Goal: Task Accomplishment & Management: Manage account settings

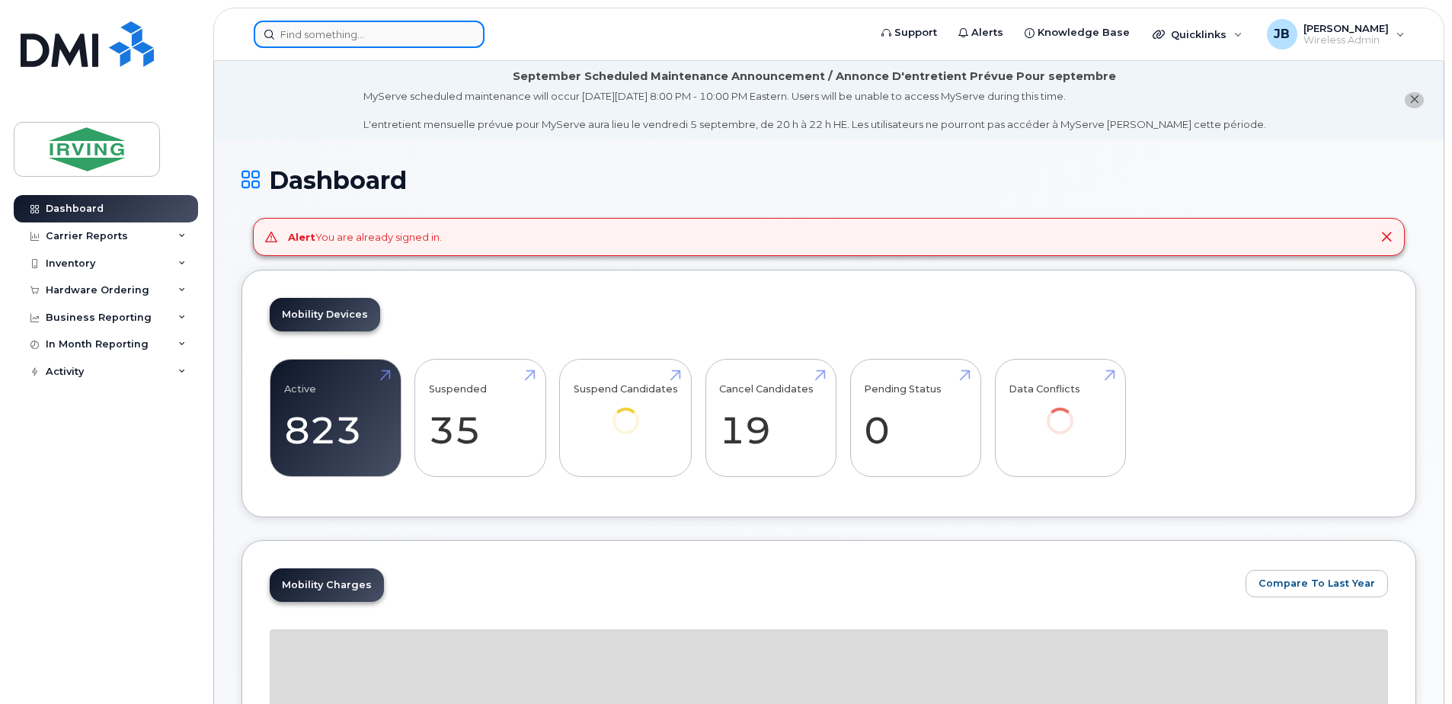
click at [297, 34] on input at bounding box center [369, 34] width 231 height 27
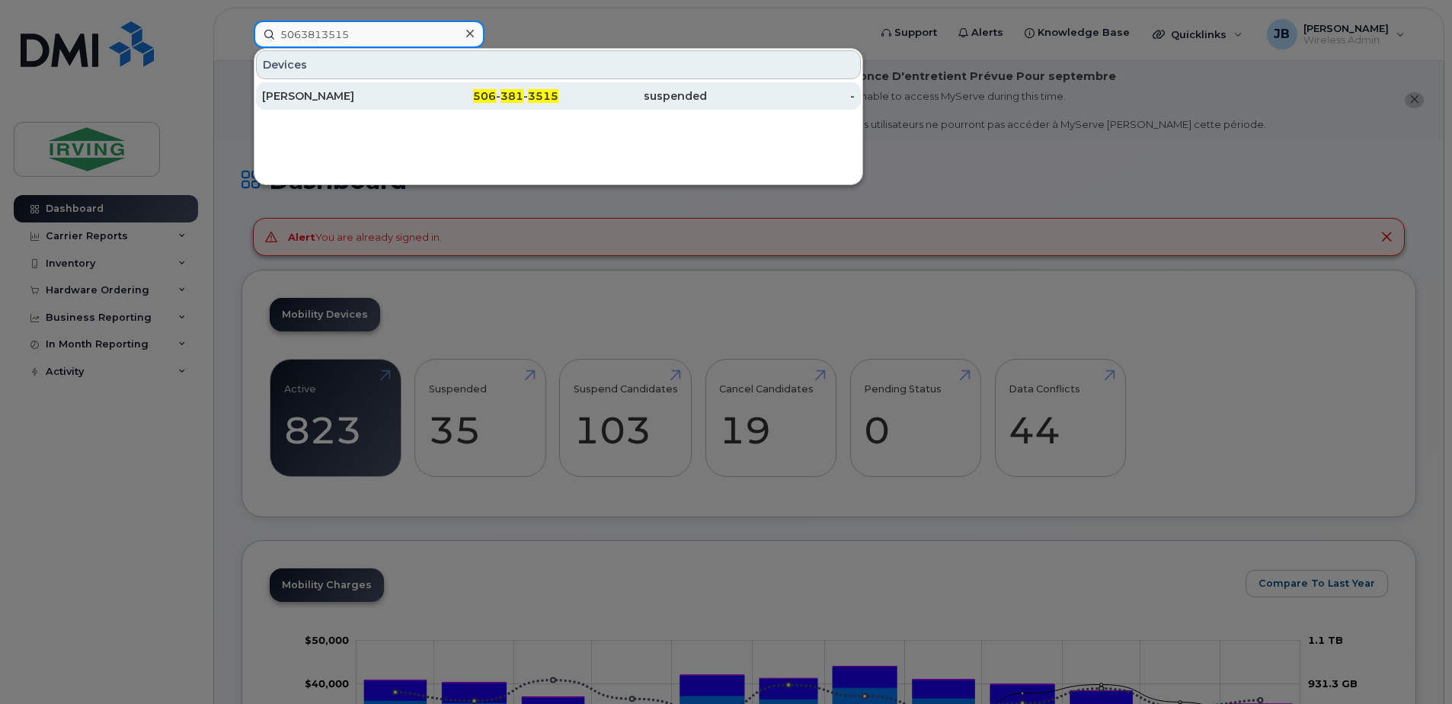
type input "5063813515"
click at [516, 96] on span "381" at bounding box center [511, 96] width 23 height 14
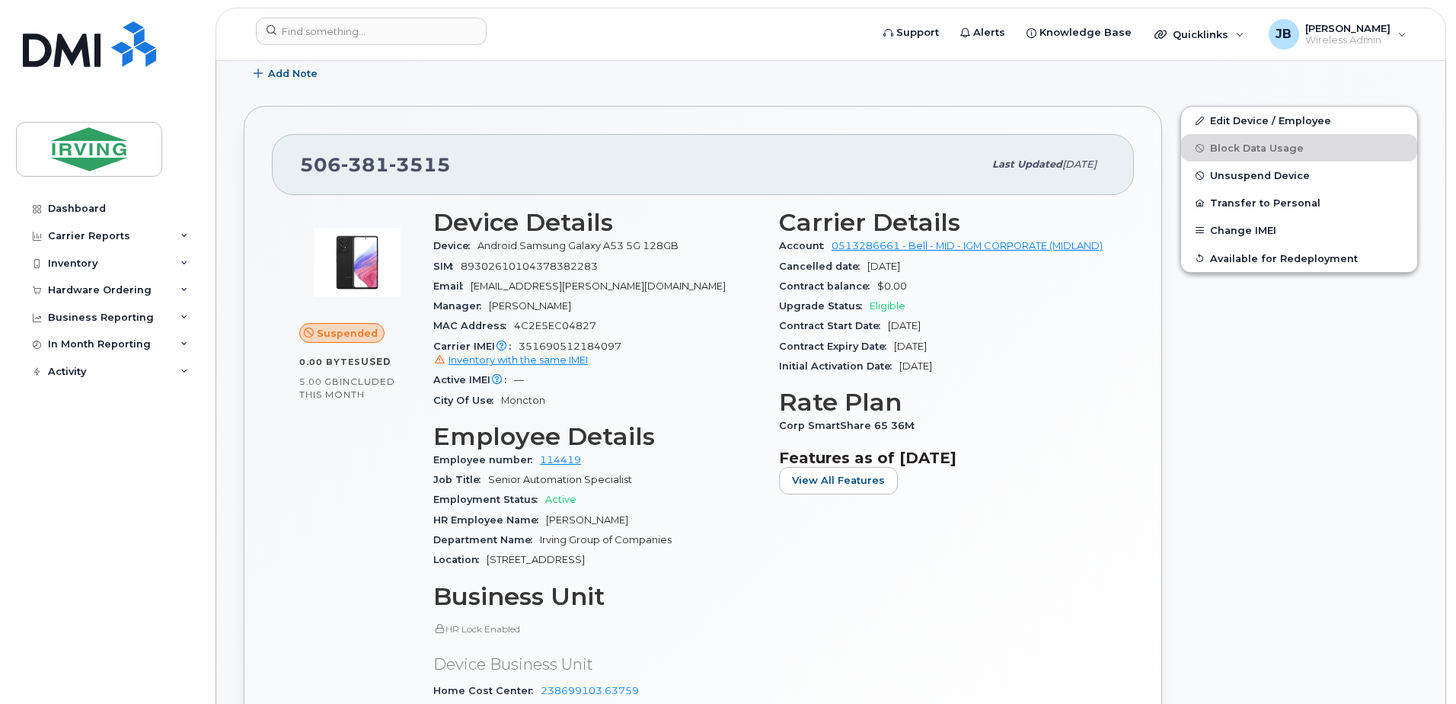
scroll to position [446, 0]
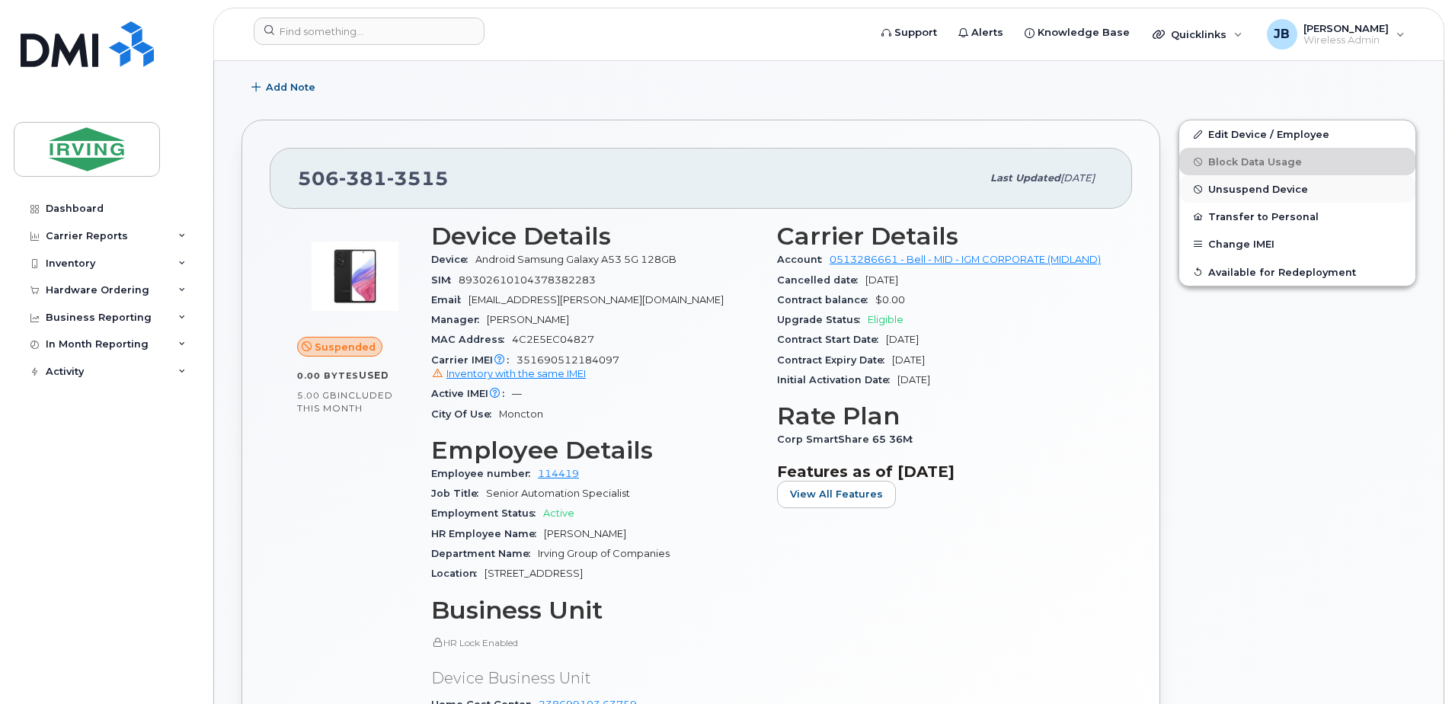
click at [1244, 187] on span "Unsuspend Device" at bounding box center [1258, 189] width 100 height 11
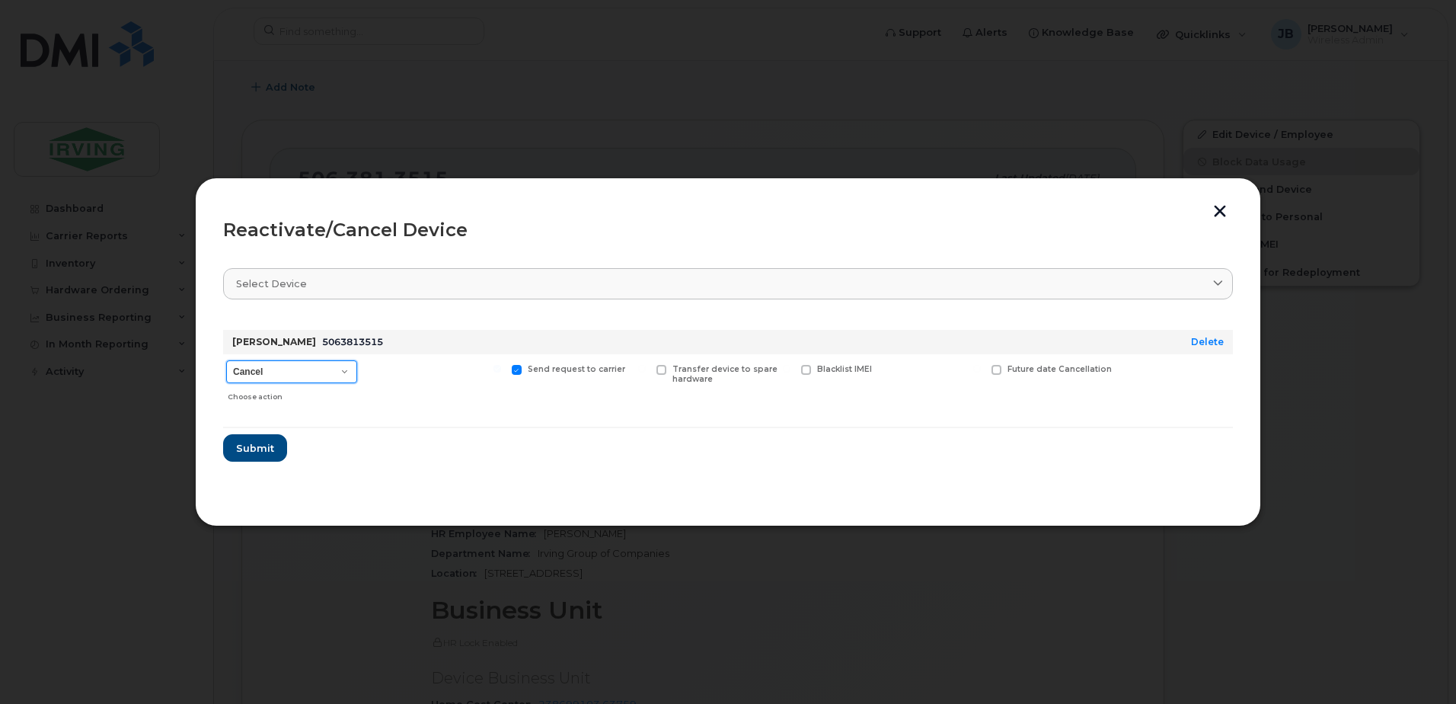
click at [347, 370] on select "Cancel Suspend - Extend Suspension Reactivate" at bounding box center [291, 371] width 131 height 23
select select "[object Object]"
click at [226, 360] on select "Cancel Suspend - Extend Suspension Reactivate" at bounding box center [291, 371] width 131 height 23
click at [901, 369] on span at bounding box center [901, 370] width 10 height 10
click at [886, 369] on input "New Username" at bounding box center [882, 369] width 8 height 8
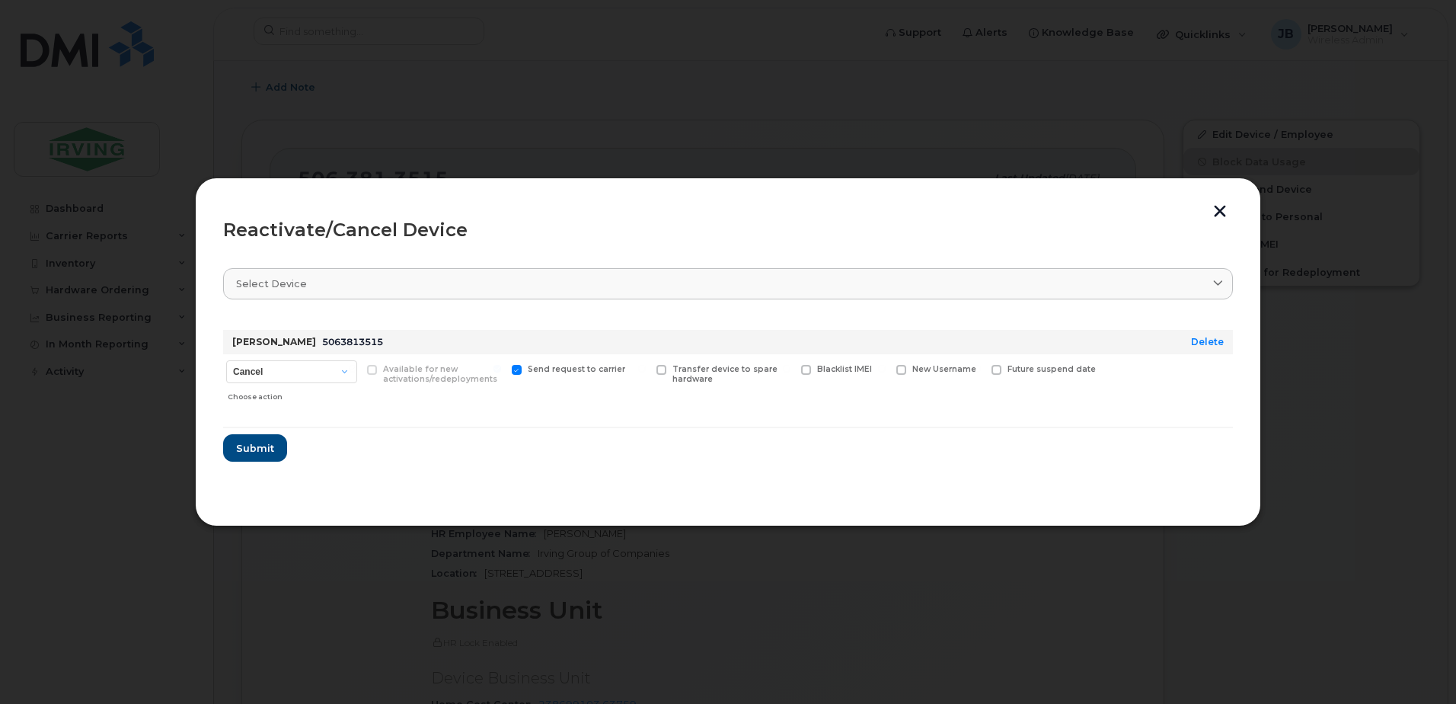
checkbox input "true"
click at [921, 394] on input "text" at bounding box center [938, 392] width 85 height 27
click at [907, 398] on input "text" at bounding box center [938, 392] width 85 height 27
type input "[PERSON_NAME]"
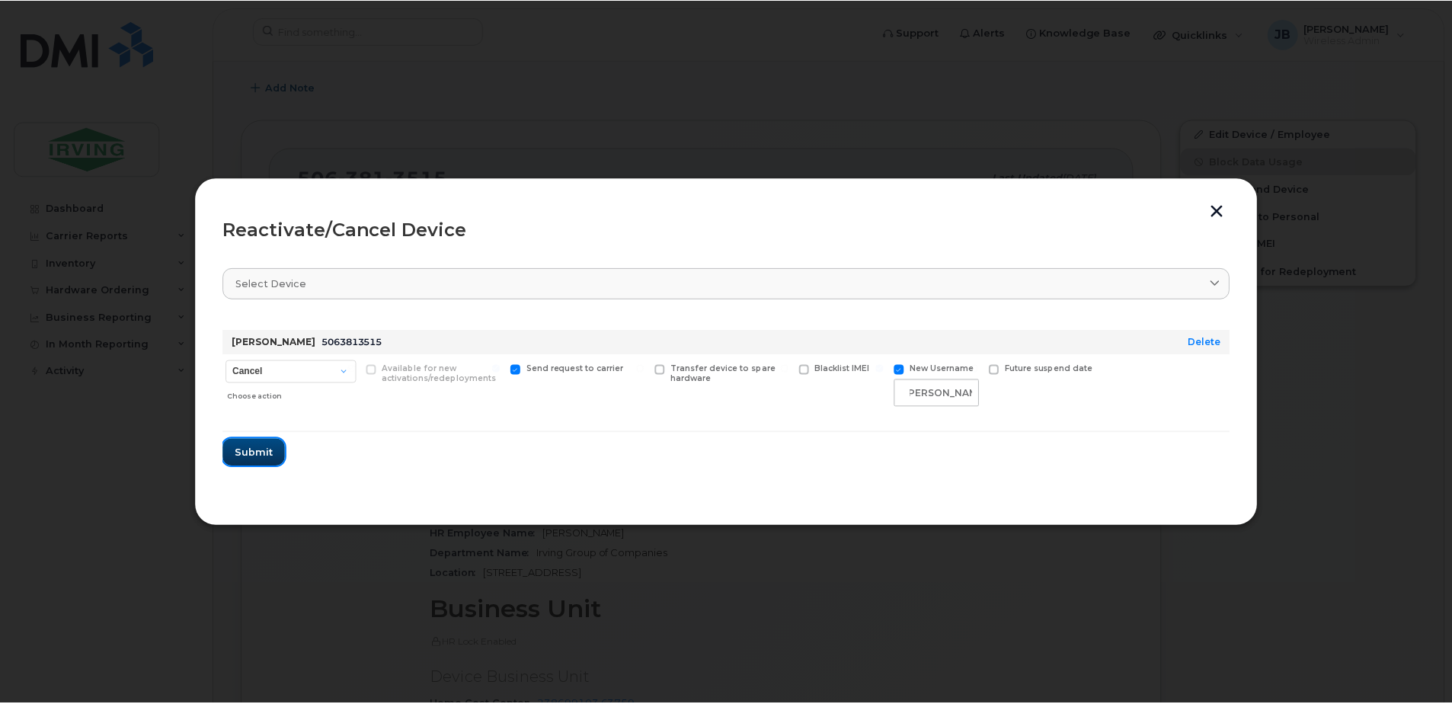
scroll to position [0, 0]
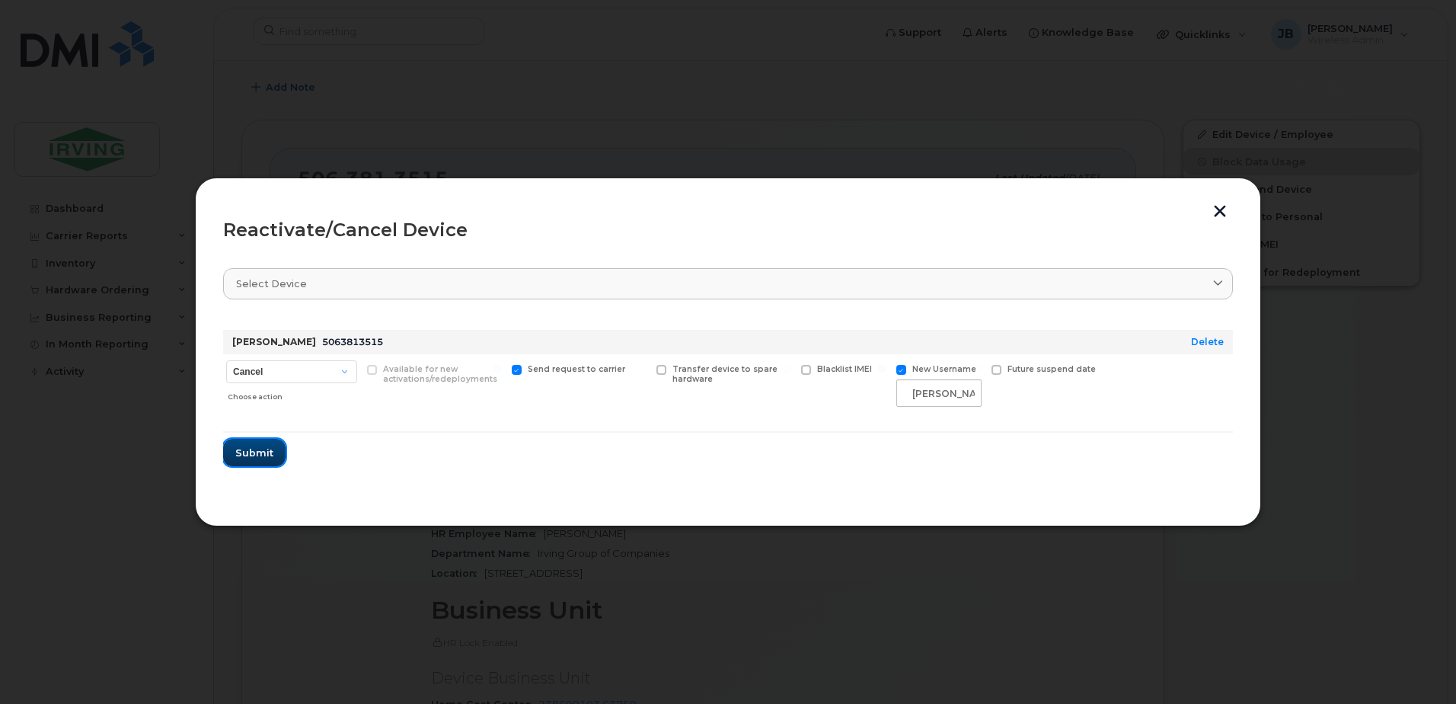
click at [258, 455] on span "Submit" at bounding box center [254, 453] width 38 height 14
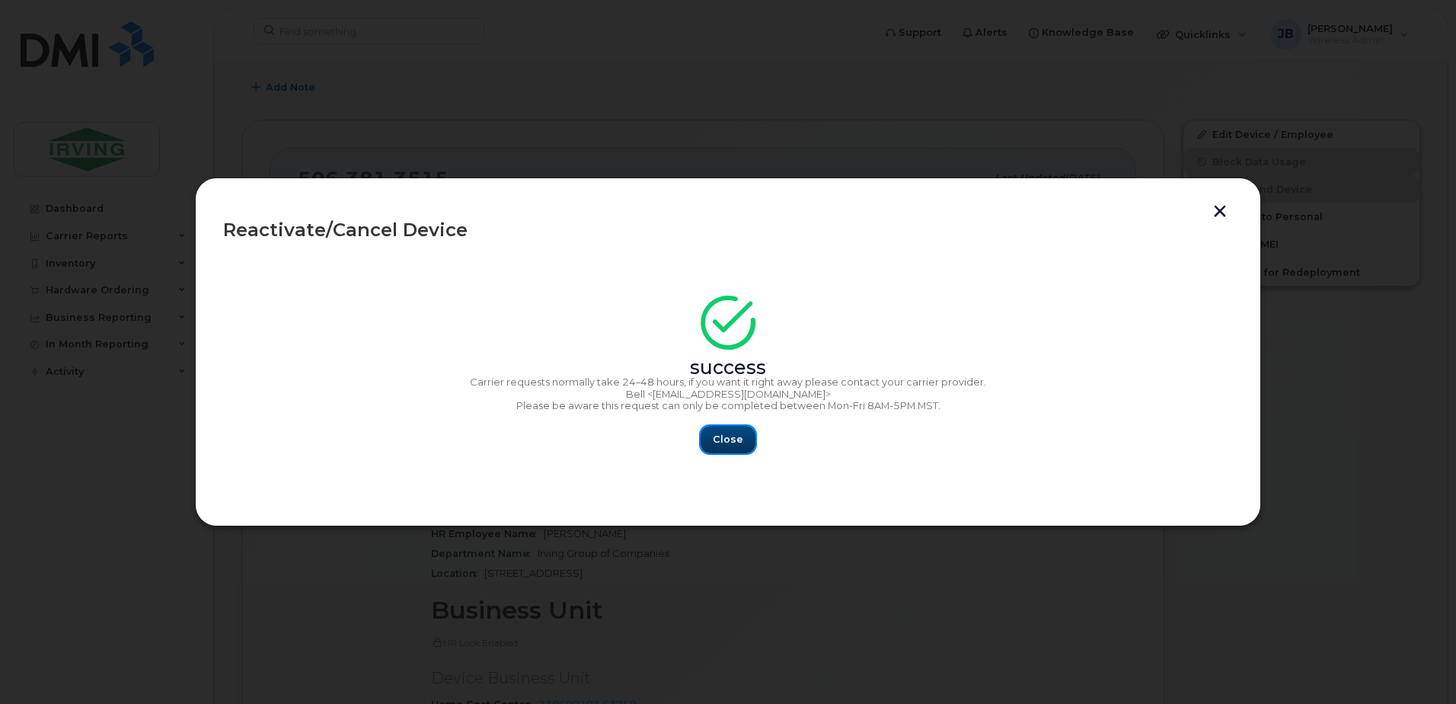
click at [730, 436] on span "Close" at bounding box center [728, 439] width 30 height 14
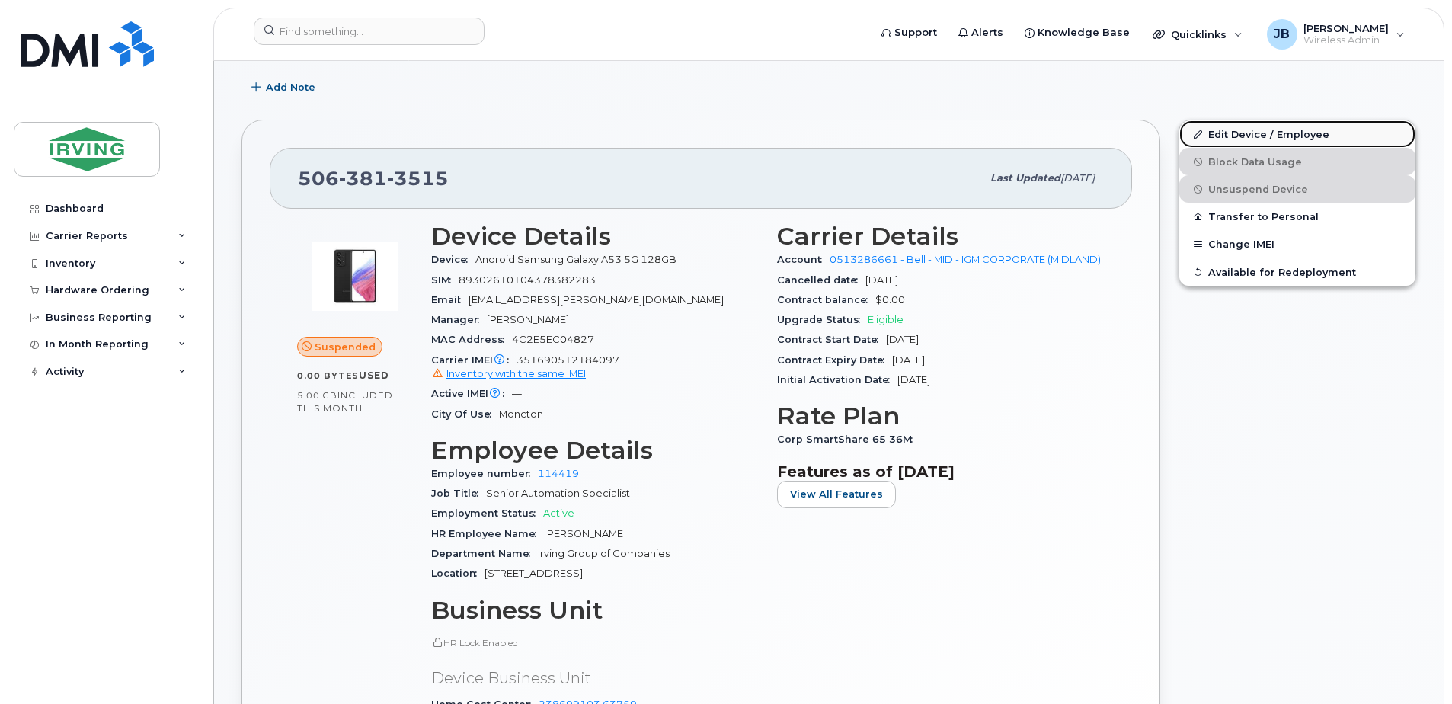
click at [1254, 135] on link "Edit Device / Employee" at bounding box center [1297, 133] width 236 height 27
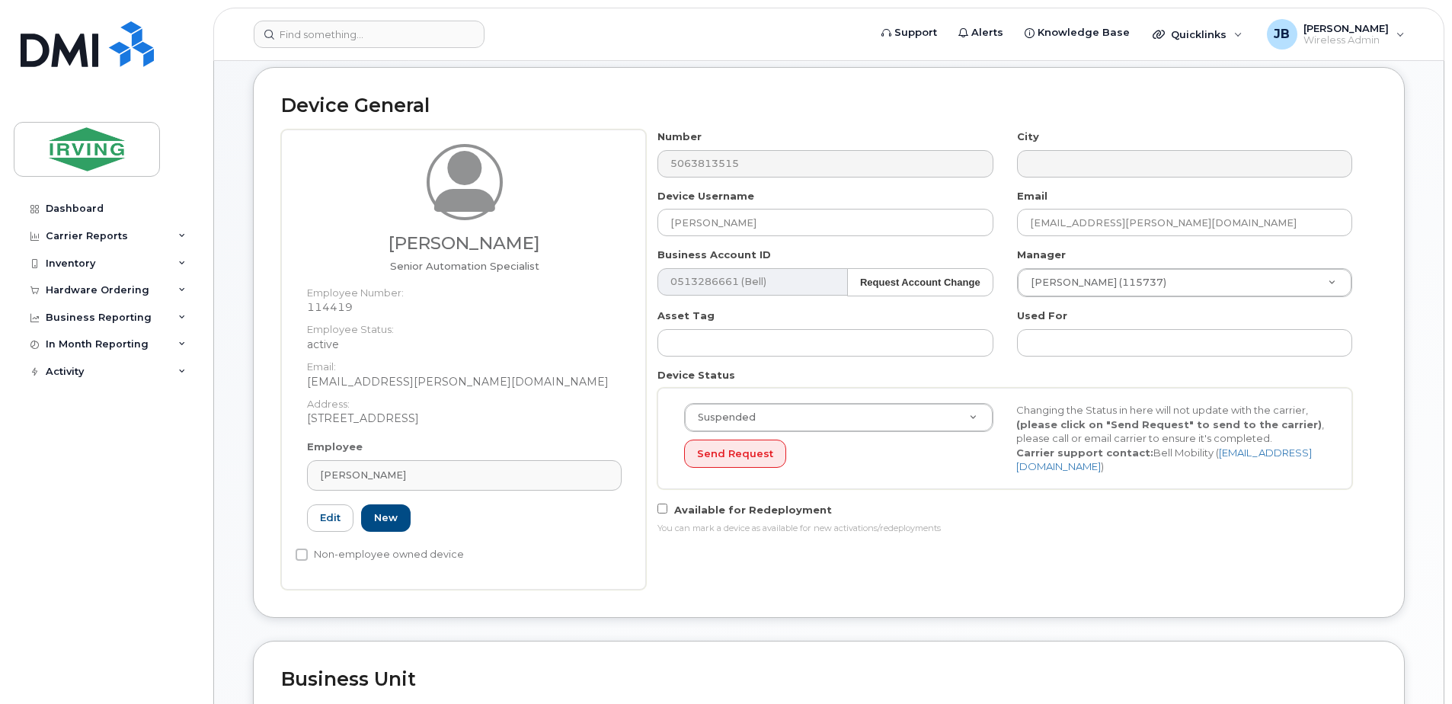
scroll to position [152, 0]
drag, startPoint x: 388, startPoint y: 472, endPoint x: 302, endPoint y: 466, distance: 87.0
click at [298, 467] on div "Employee Adam Sweet Type first three symbols or more 114419 Edit New" at bounding box center [464, 491] width 337 height 106
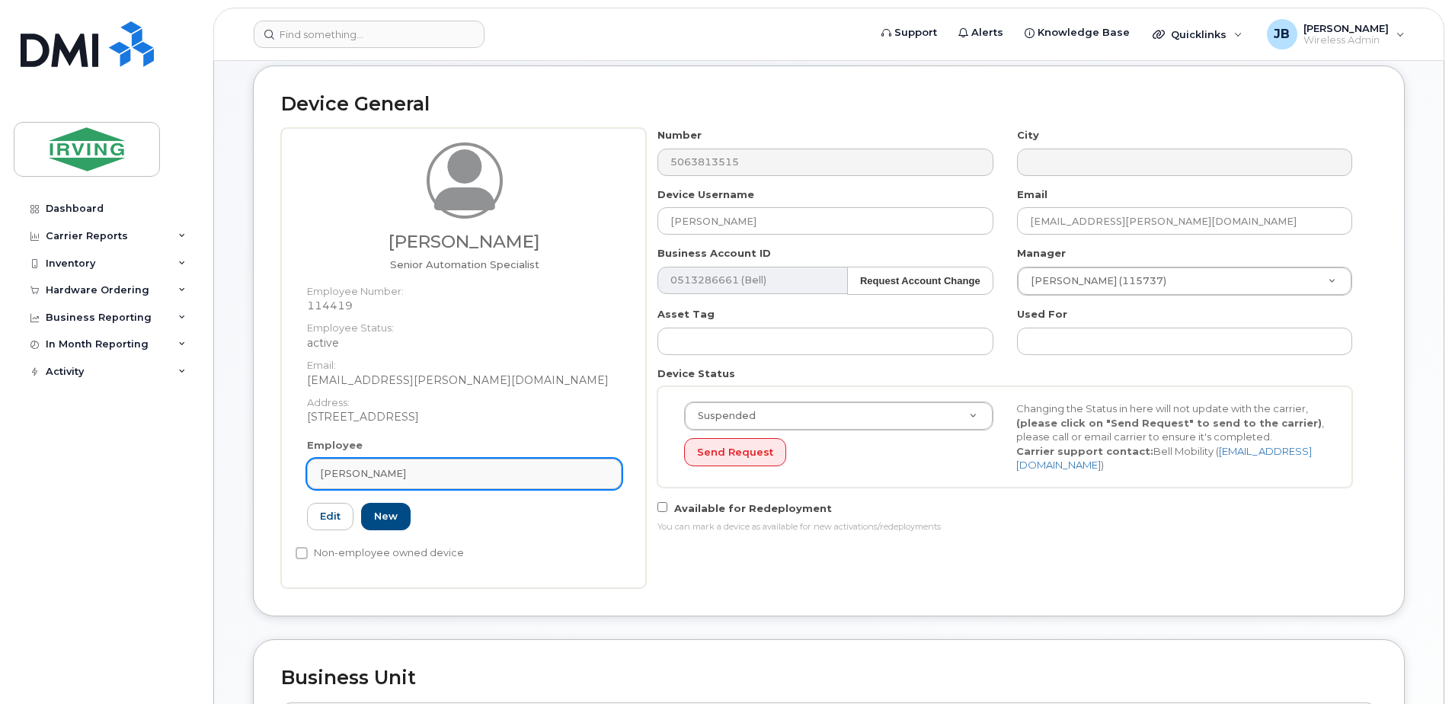
click at [438, 466] on div "[PERSON_NAME]" at bounding box center [464, 473] width 289 height 14
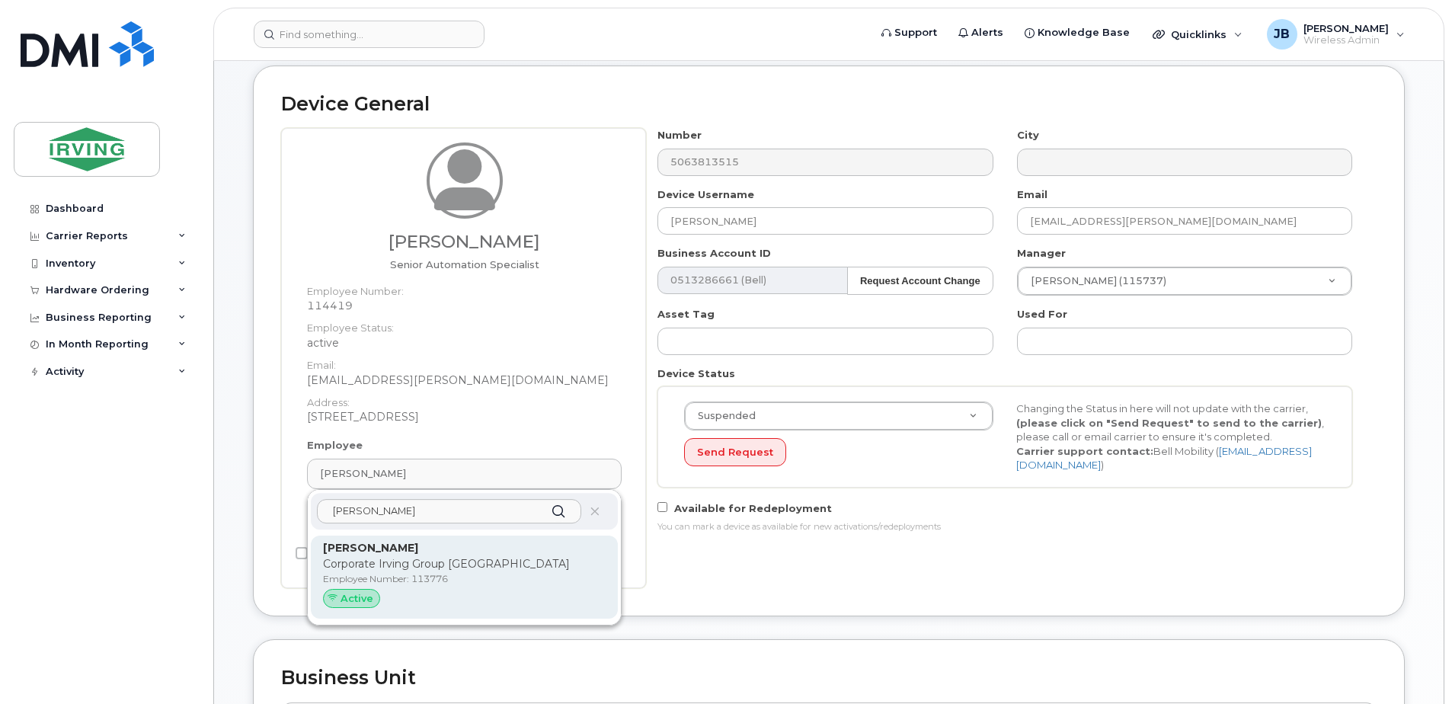
type input "louise land"
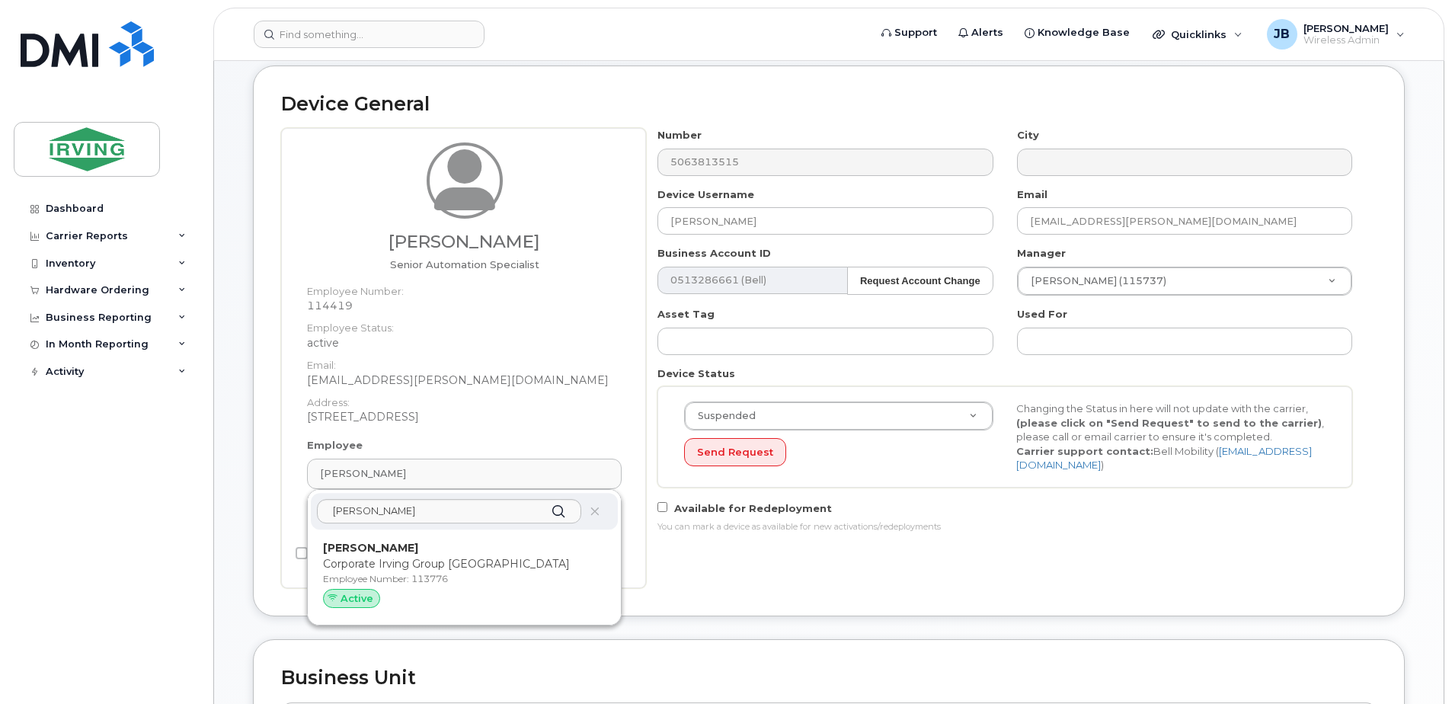
drag, startPoint x: 370, startPoint y: 561, endPoint x: 796, endPoint y: 78, distance: 643.7
click at [371, 561] on p "Corporate Irving Group Moncton" at bounding box center [464, 564] width 283 height 16
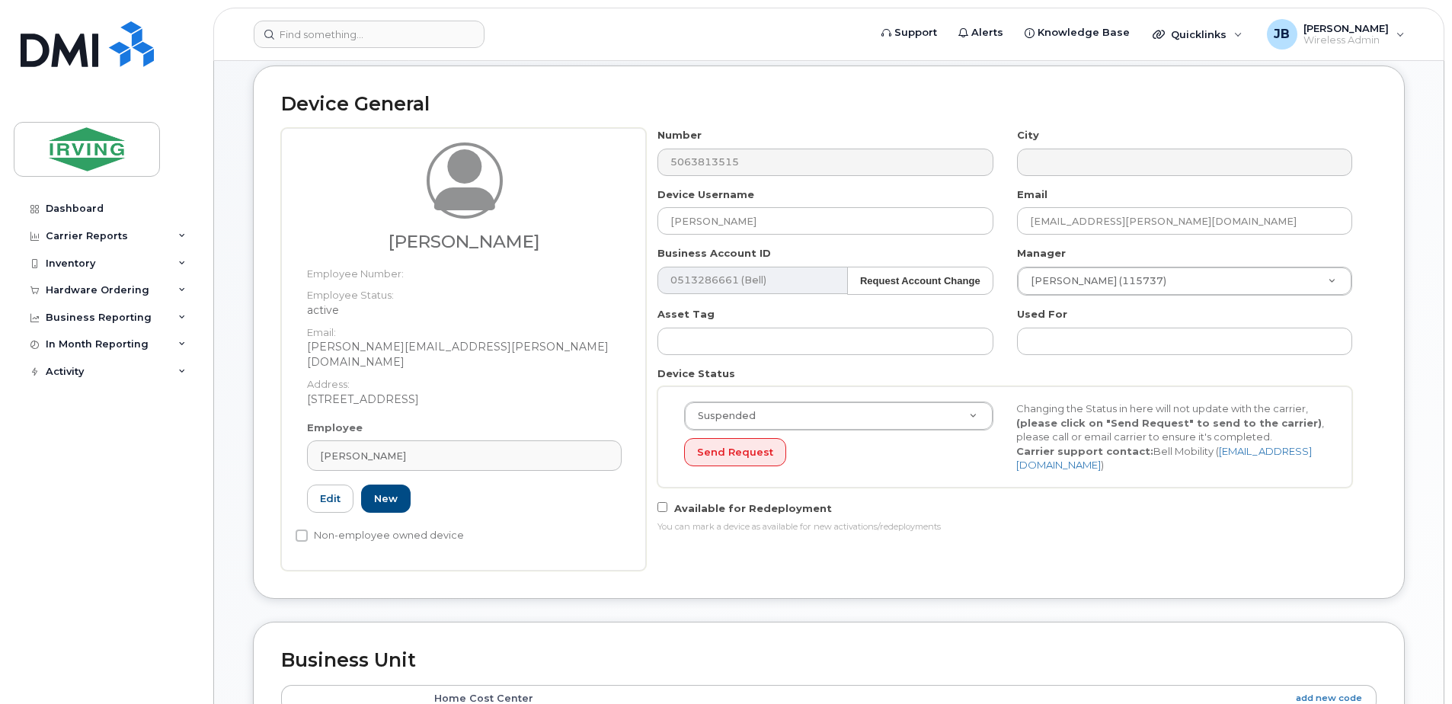
type input "113776"
type input "[PERSON_NAME][EMAIL_ADDRESS][PERSON_NAME][DOMAIN_NAME]"
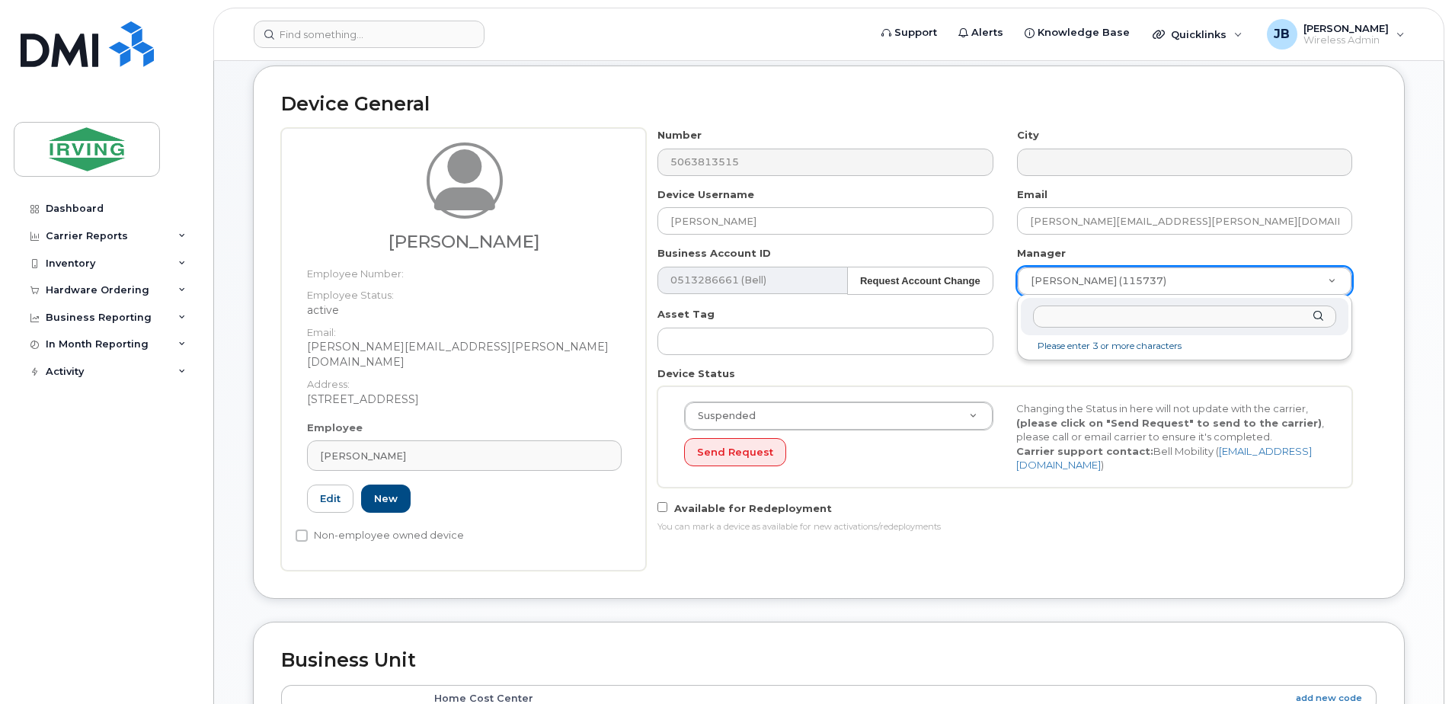
drag, startPoint x: 1332, startPoint y: 279, endPoint x: 1309, endPoint y: 281, distance: 23.0
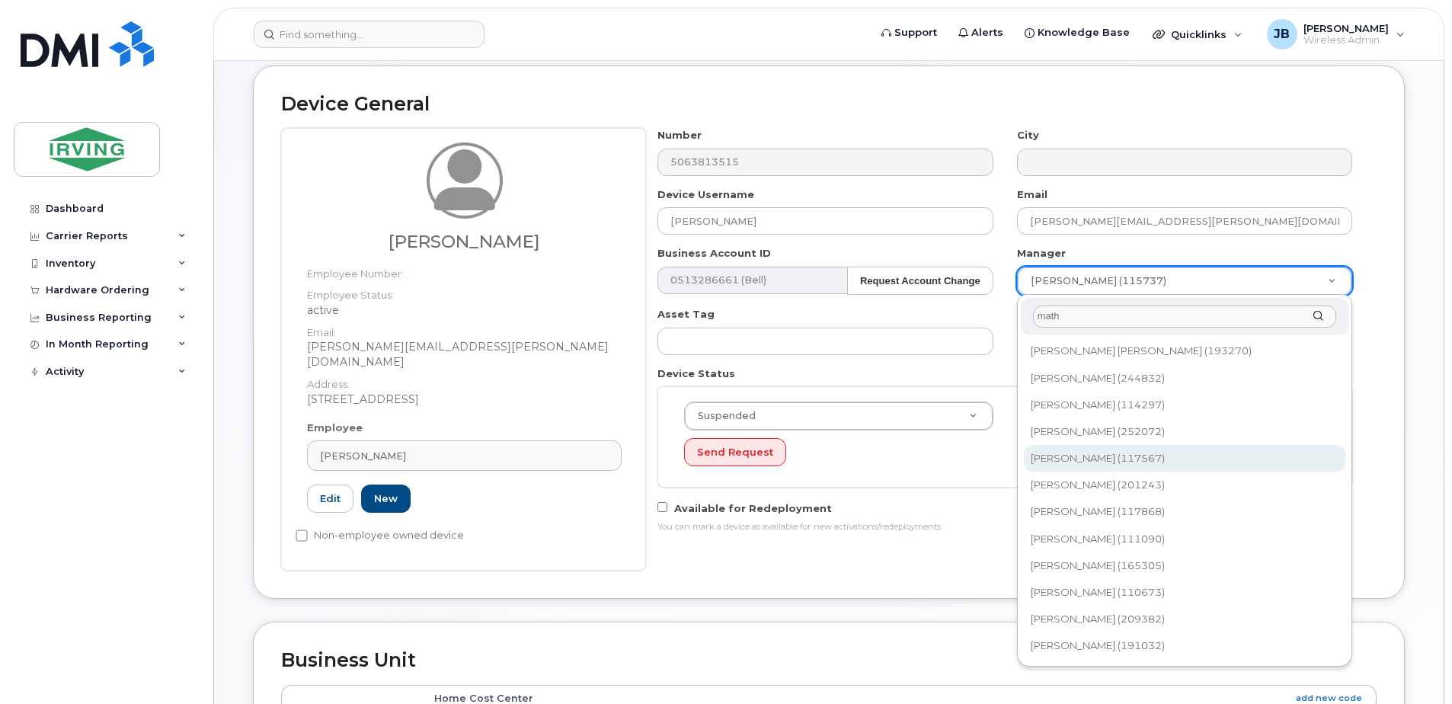
type input "math"
type input "1457756"
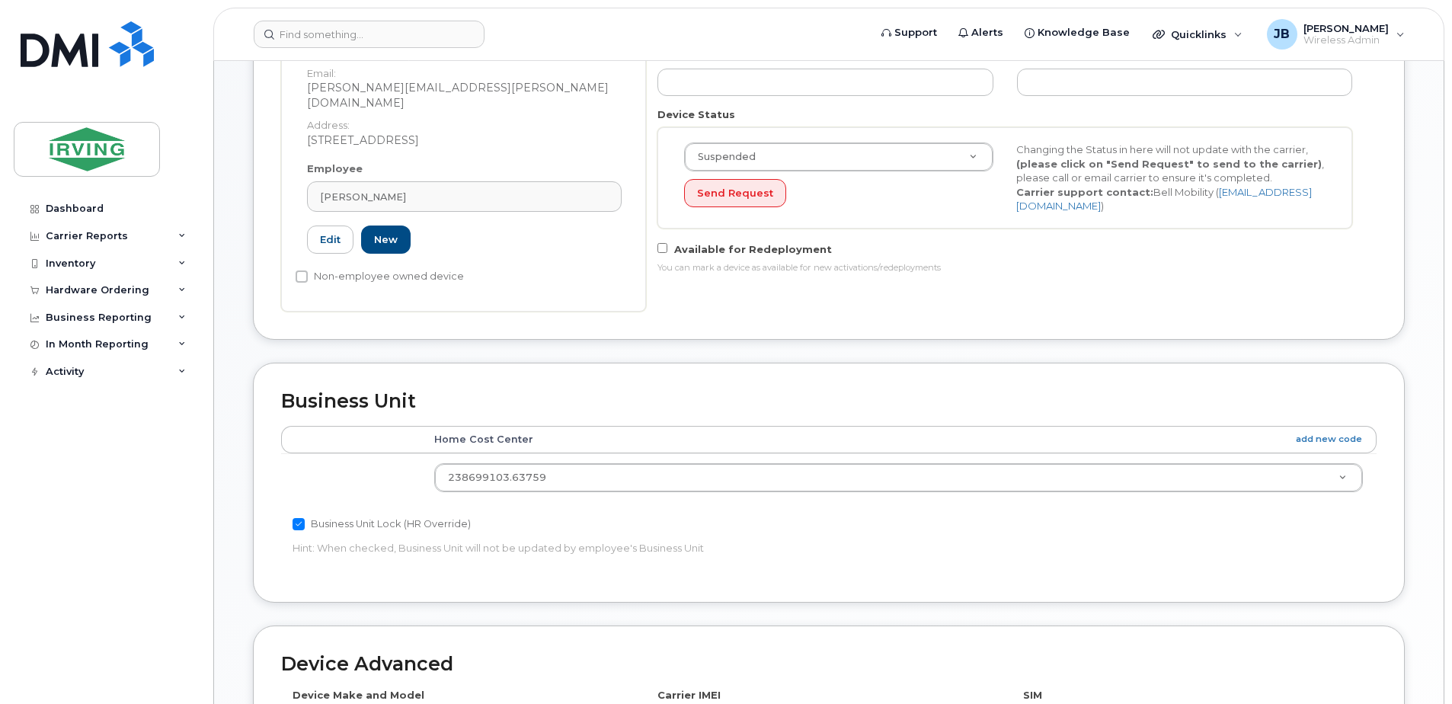
scroll to position [457, 0]
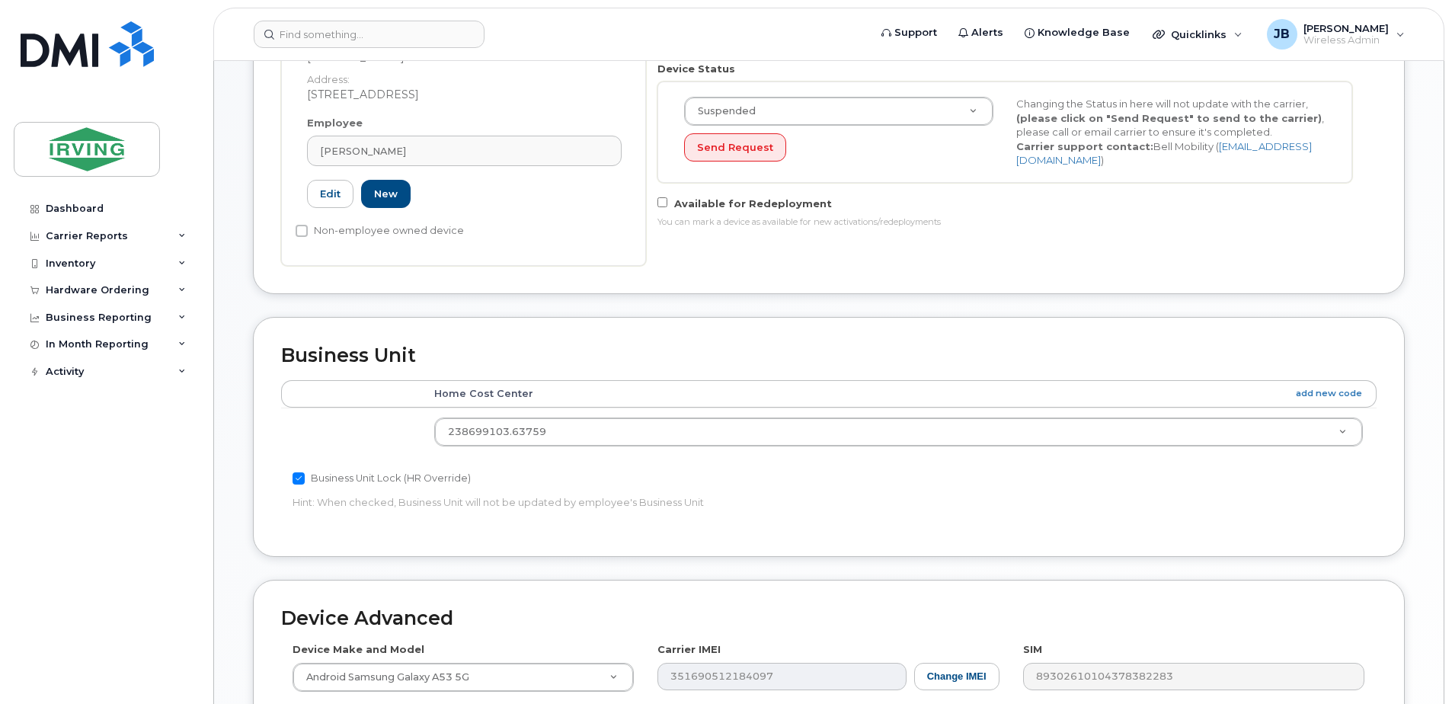
click at [297, 472] on input "Business Unit Lock (HR Override)" at bounding box center [298, 478] width 12 height 12
checkbox input "false"
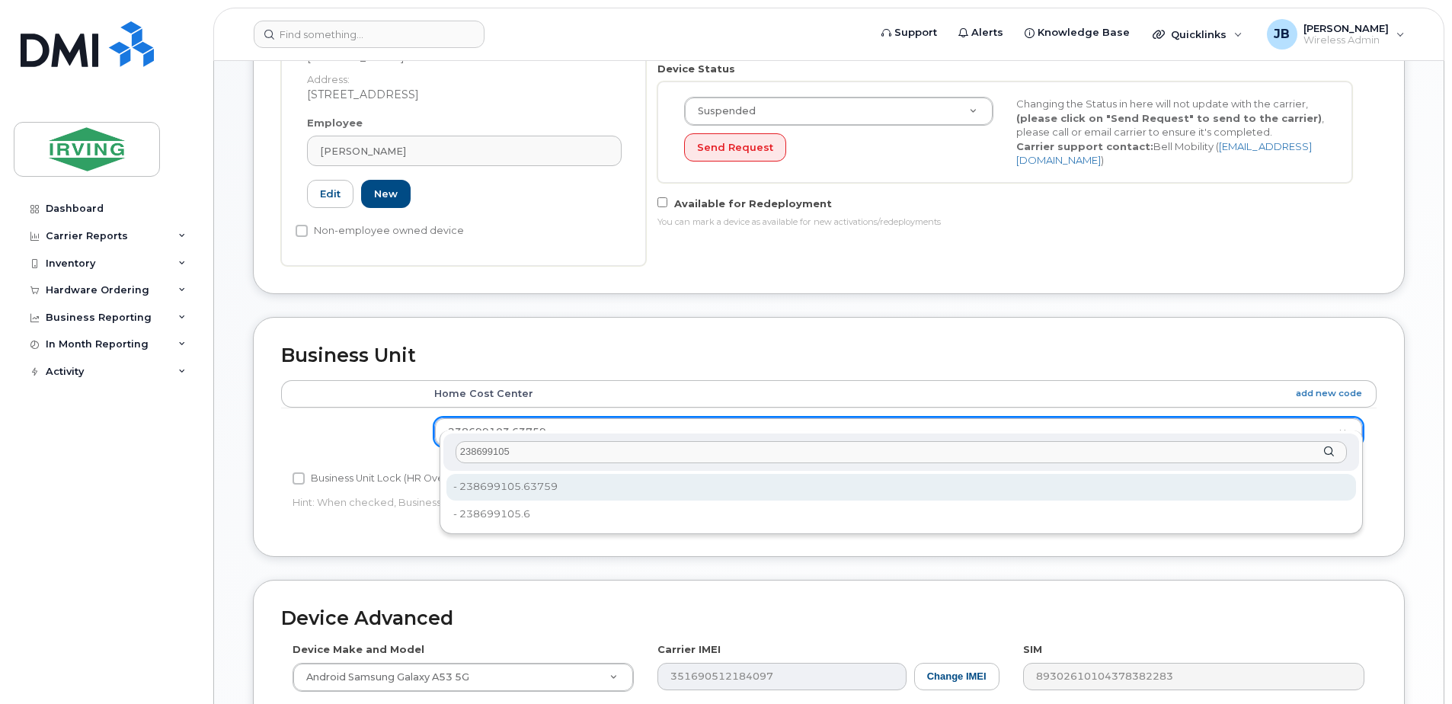
type input "238699105"
type input "4575639"
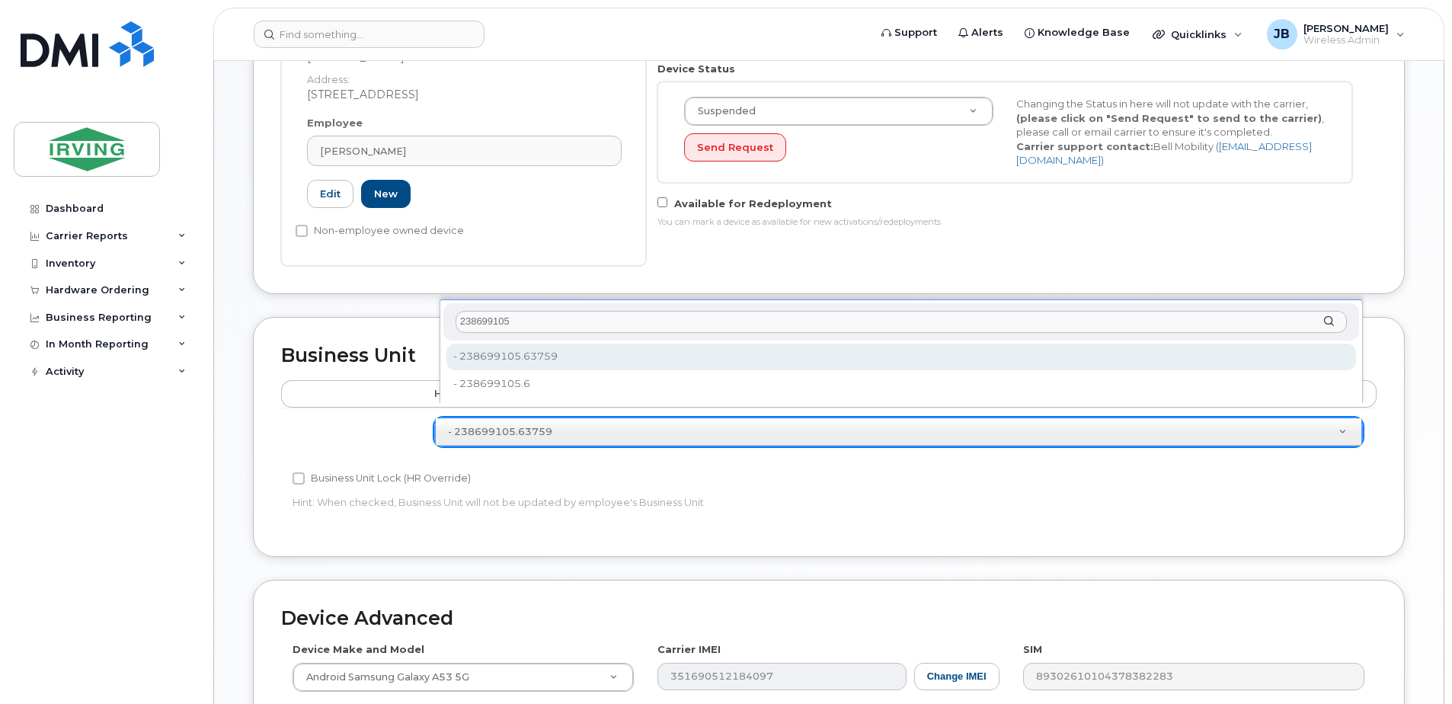
type input "238699105"
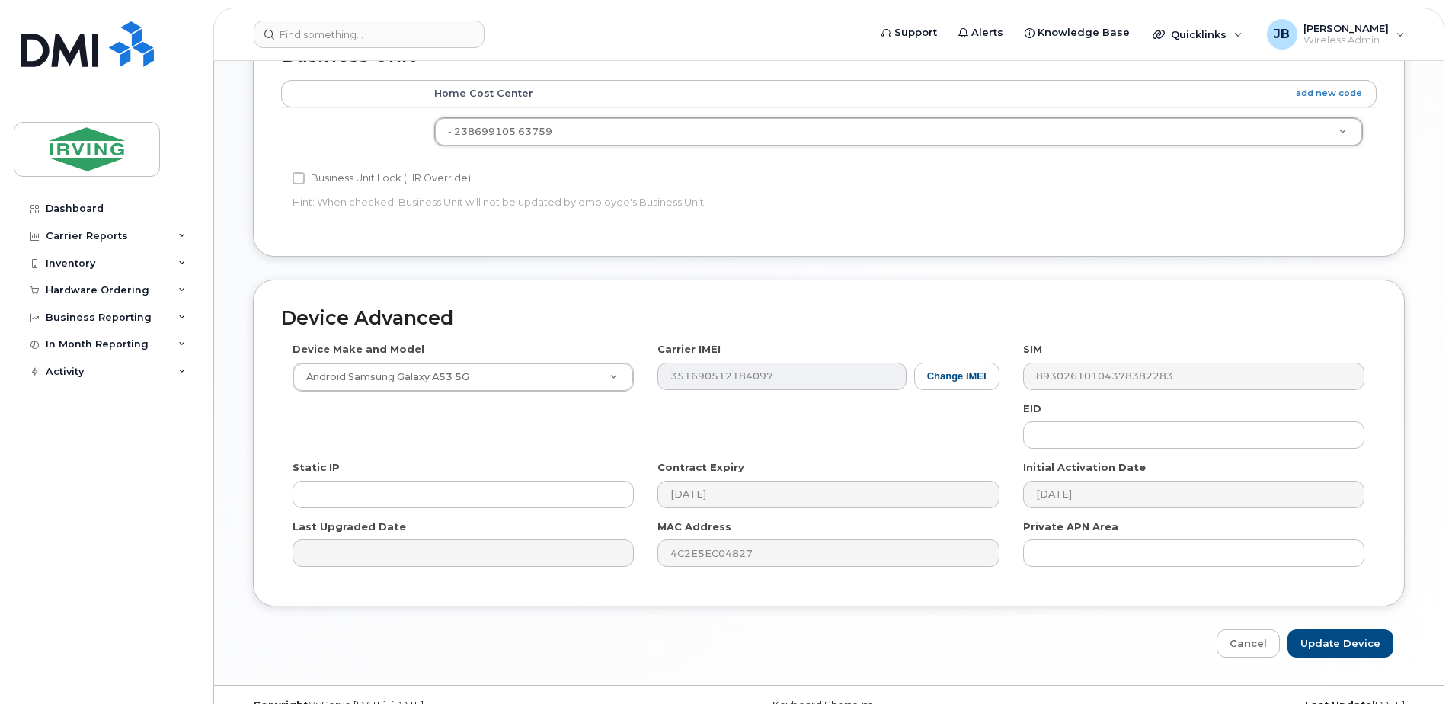
scroll to position [772, 0]
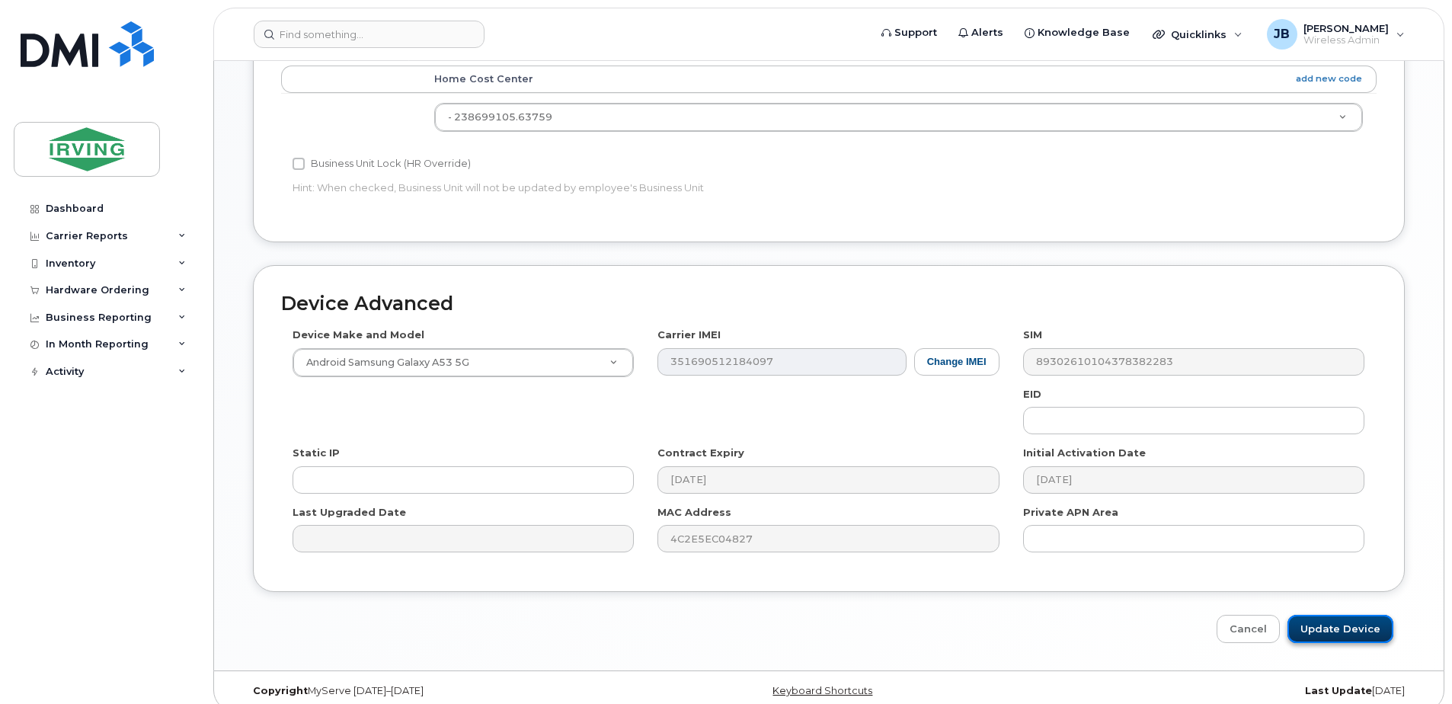
click at [1348, 615] on input "Update Device" at bounding box center [1340, 629] width 106 height 28
type input "Saving..."
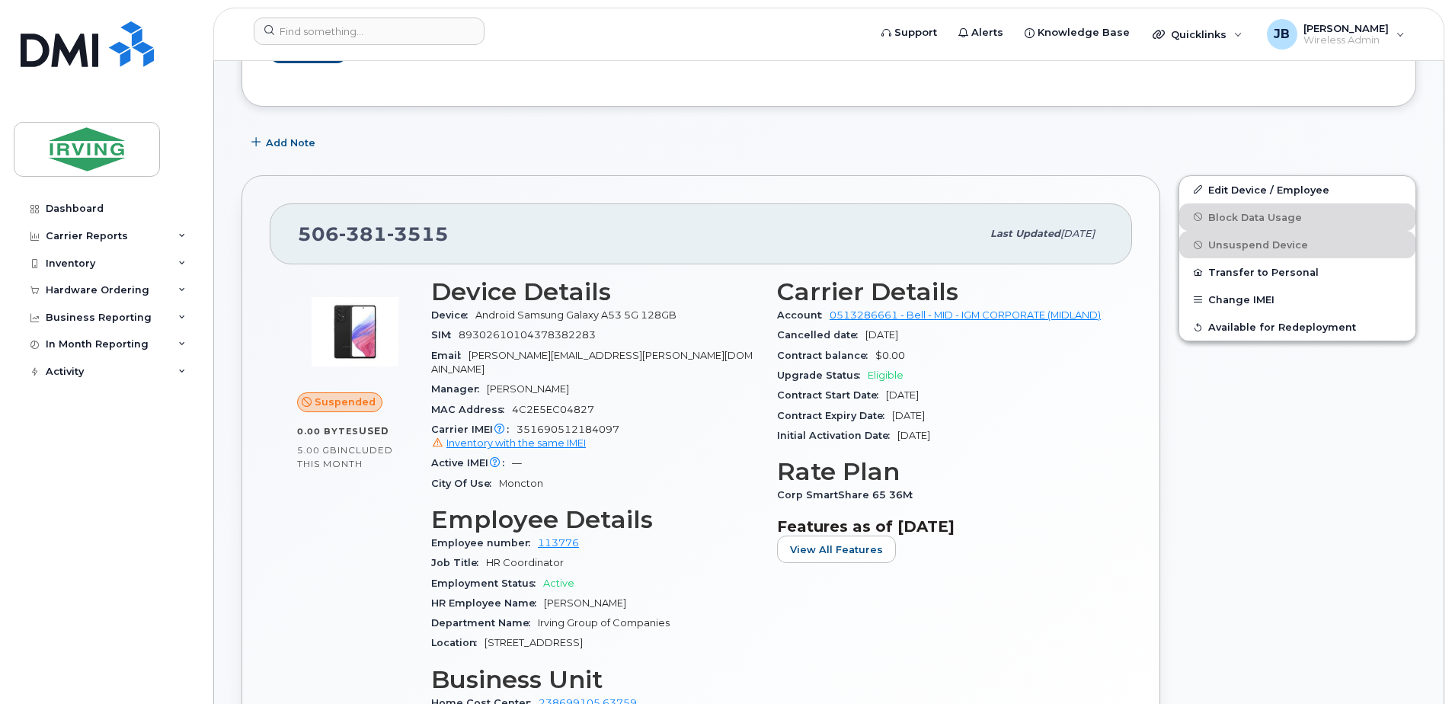
scroll to position [228, 0]
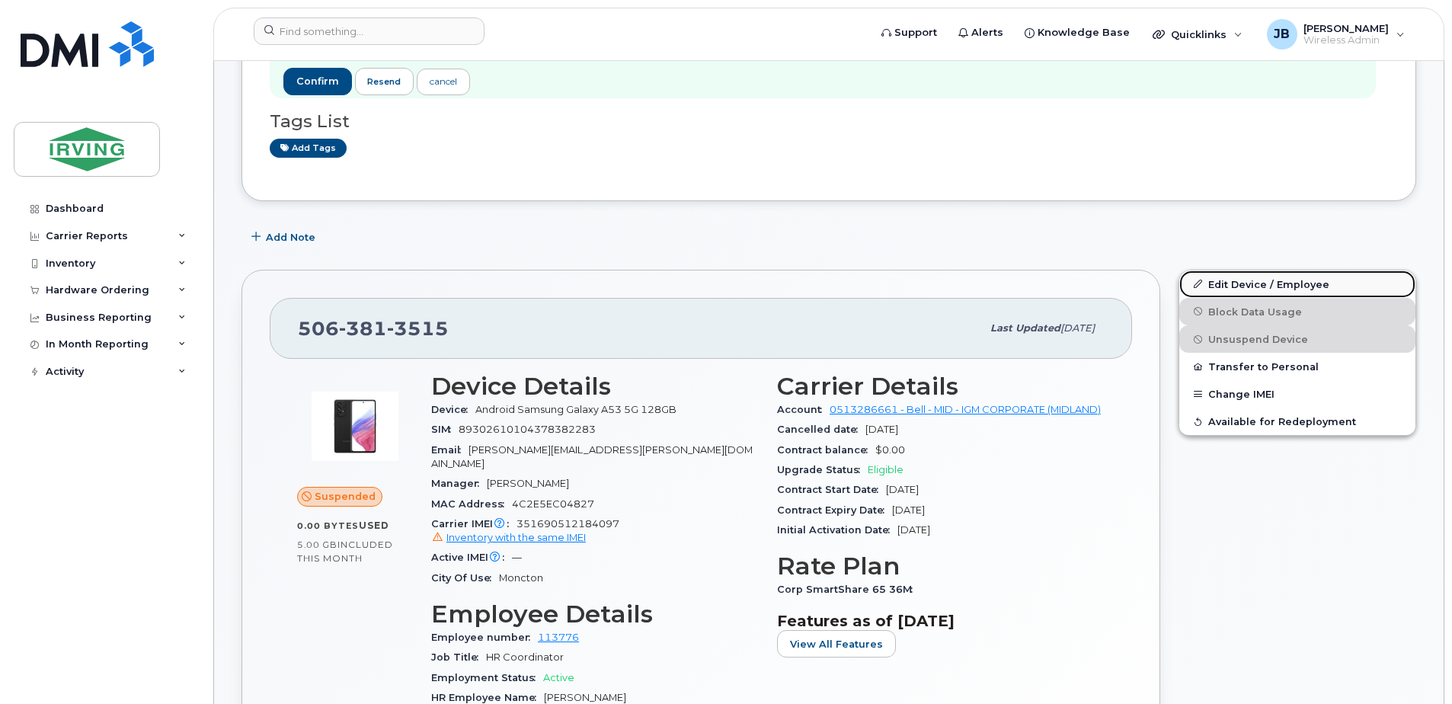
click at [1278, 284] on link "Edit Device / Employee" at bounding box center [1297, 283] width 236 height 27
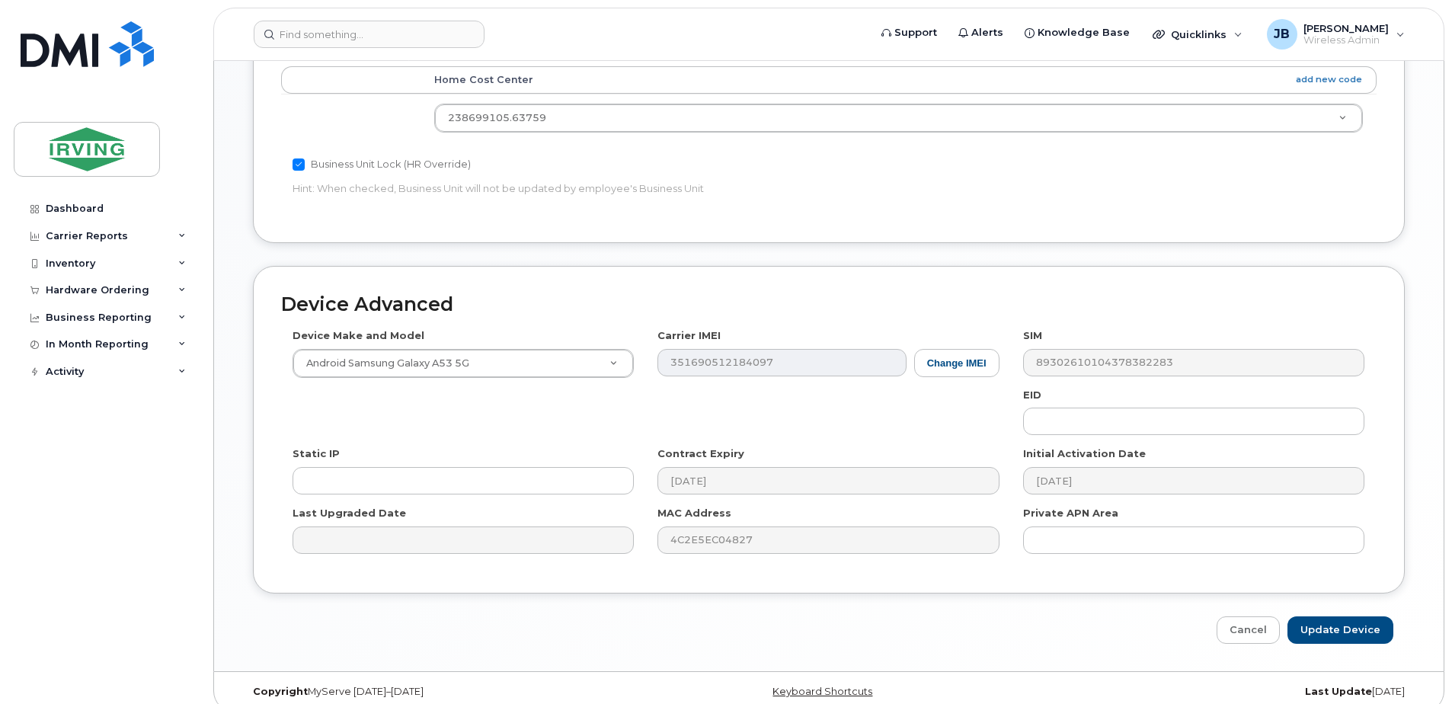
scroll to position [804, 0]
click at [1339, 616] on input "Update Device" at bounding box center [1340, 629] width 106 height 28
type input "Saving..."
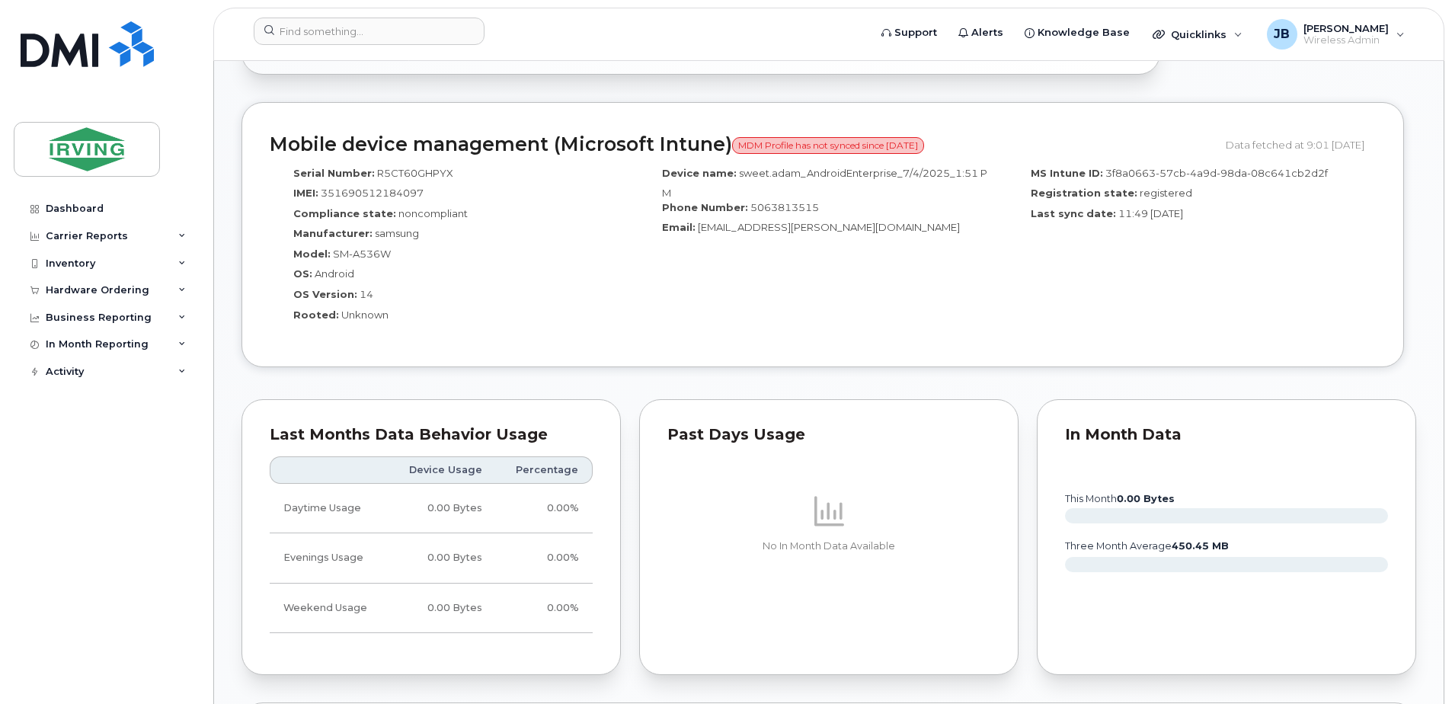
scroll to position [1142, 0]
